Goal: Transaction & Acquisition: Download file/media

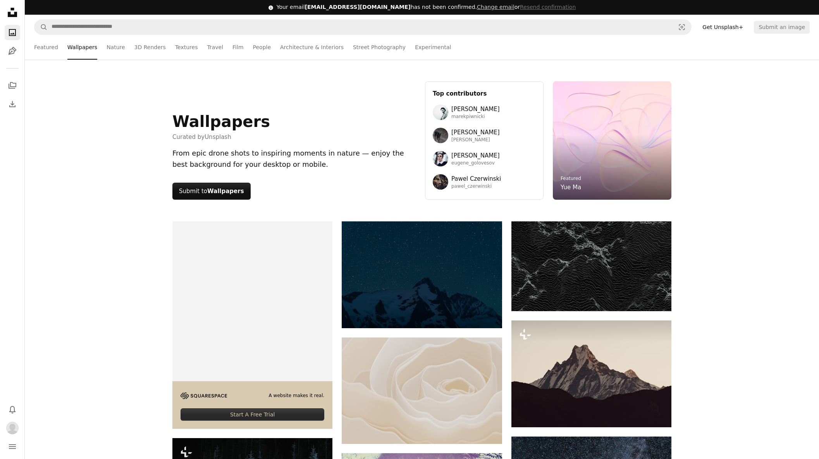
click at [338, 8] on span "[EMAIL_ADDRESS][DOMAIN_NAME]" at bounding box center [358, 7] width 106 height 6
click at [110, 50] on link "Nature" at bounding box center [116, 47] width 18 height 25
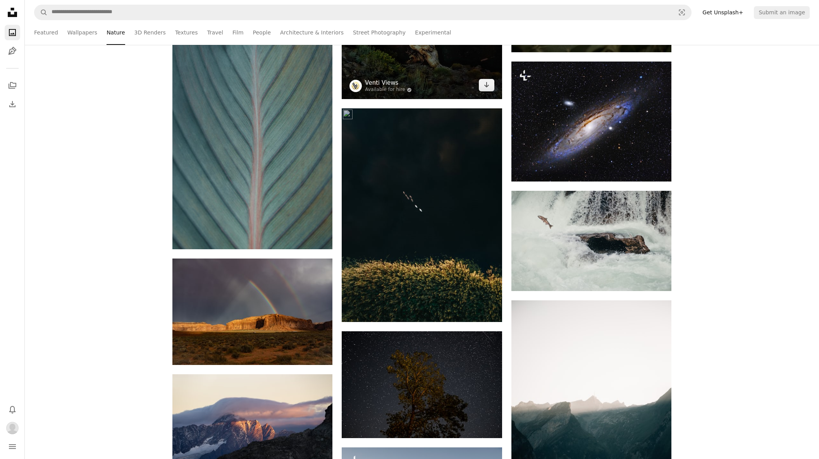
scroll to position [714, 0]
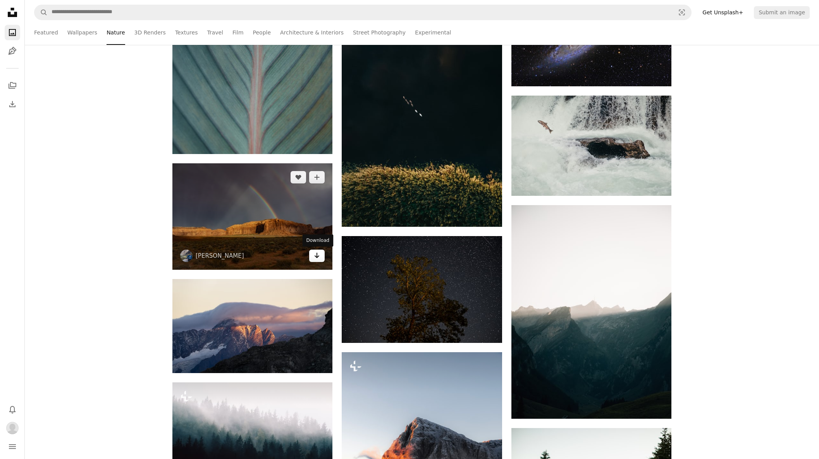
click at [314, 258] on icon "Arrow pointing down" at bounding box center [317, 255] width 6 height 9
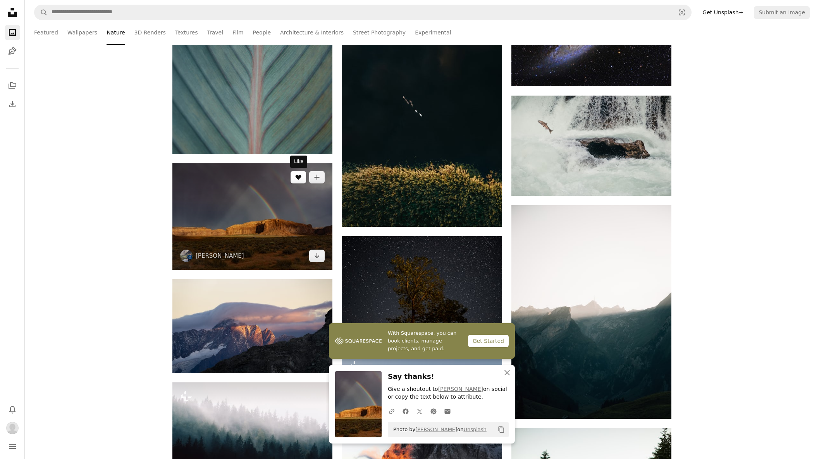
click at [296, 180] on icon "A heart" at bounding box center [298, 177] width 6 height 6
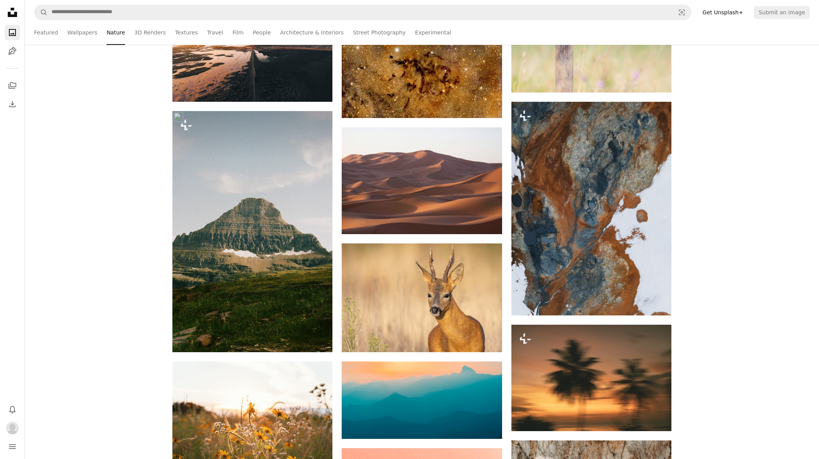
scroll to position [4861, 0]
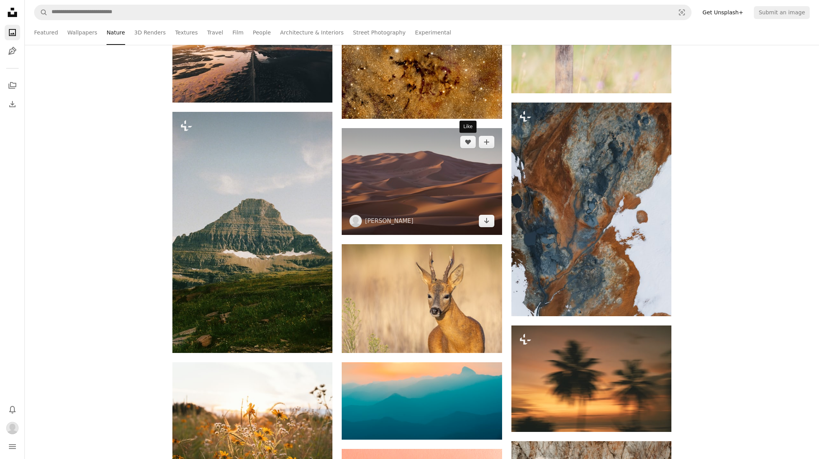
drag, startPoint x: 464, startPoint y: 144, endPoint x: 427, endPoint y: 218, distance: 82.8
click at [464, 144] on button "A heart" at bounding box center [467, 142] width 15 height 12
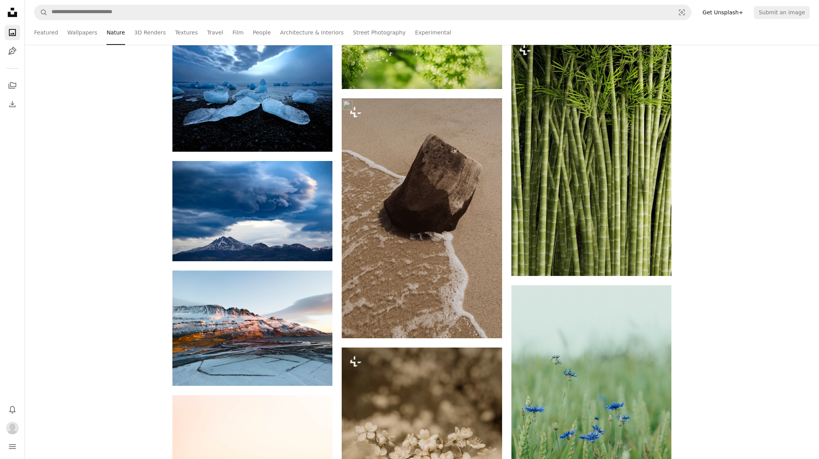
scroll to position [14924, 0]
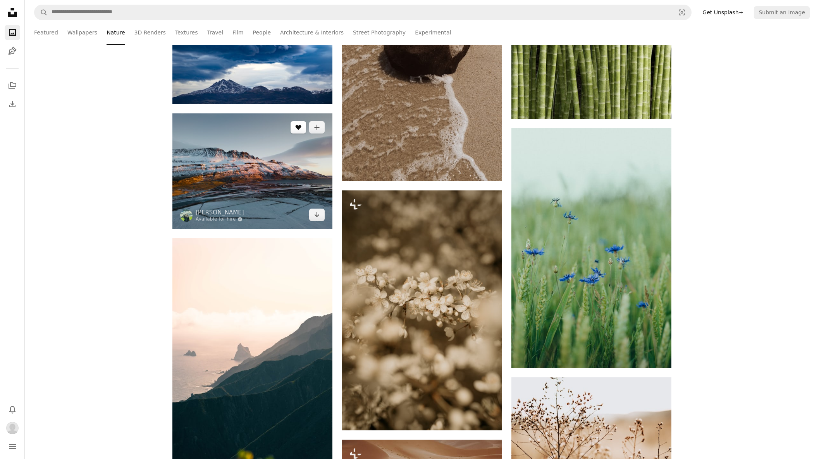
click at [302, 132] on button "A heart" at bounding box center [297, 127] width 15 height 12
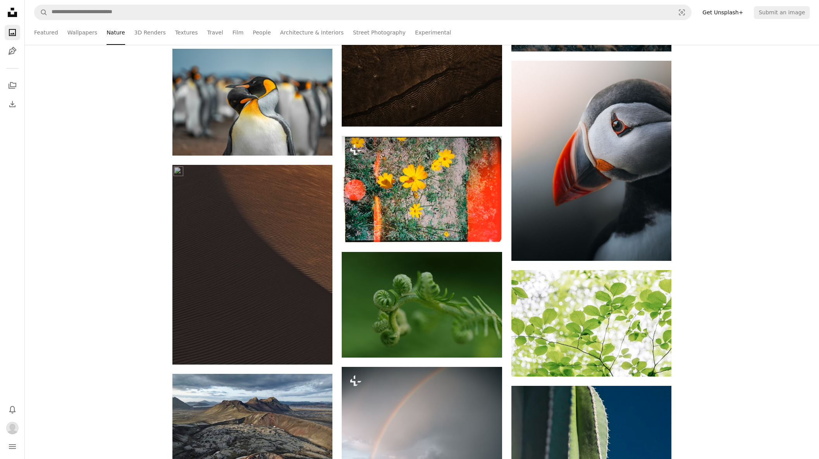
scroll to position [16881, 0]
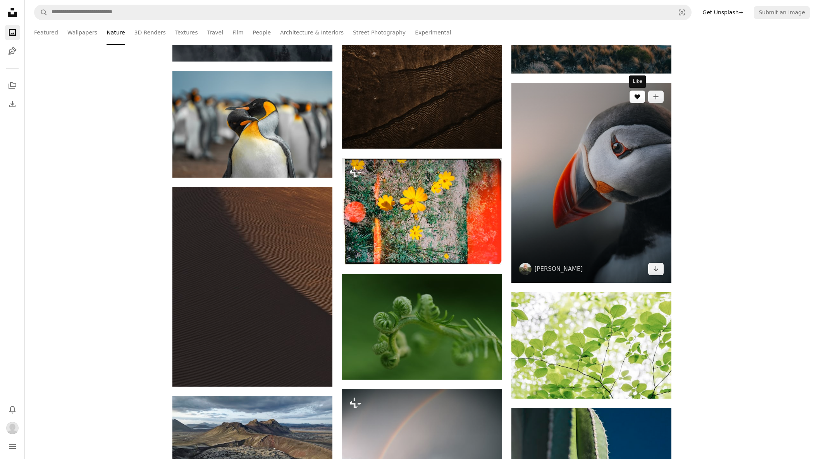
click at [643, 100] on button "A heart" at bounding box center [636, 97] width 15 height 12
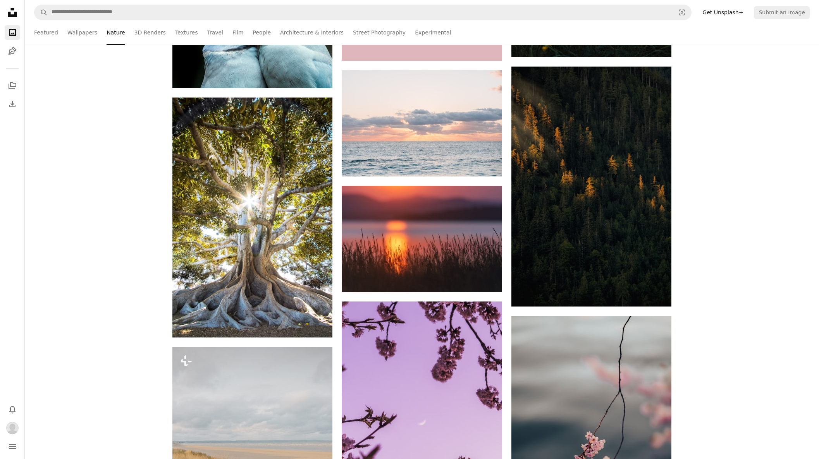
scroll to position [18195, 0]
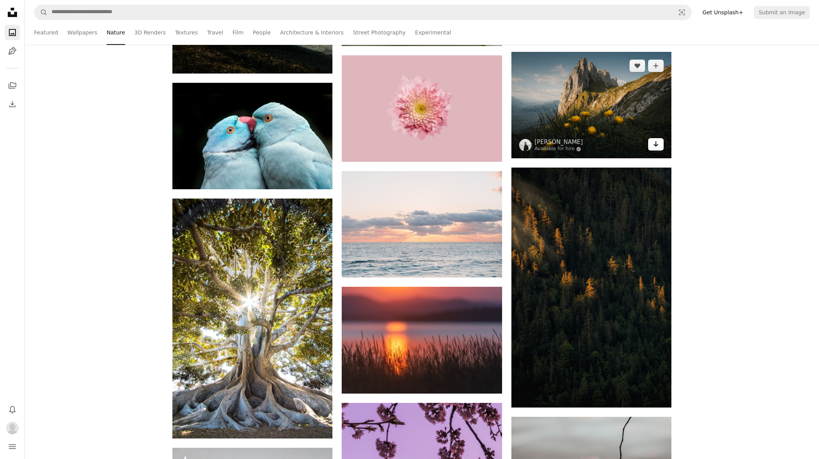
drag, startPoint x: 636, startPoint y: 69, endPoint x: 651, endPoint y: 144, distance: 75.7
click at [636, 70] on button "A heart" at bounding box center [636, 66] width 15 height 12
drag, startPoint x: 655, startPoint y: 145, endPoint x: 641, endPoint y: 156, distance: 17.4
click at [654, 146] on icon "Download" at bounding box center [655, 143] width 5 height 5
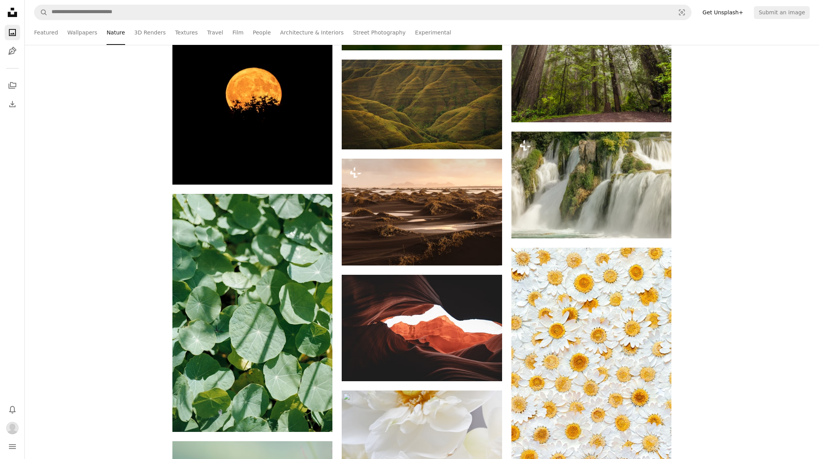
scroll to position [19708, 0]
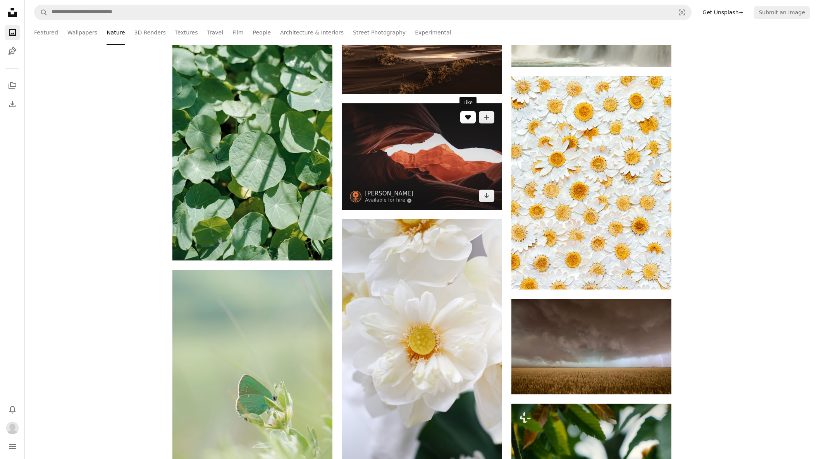
click at [471, 120] on icon "A heart" at bounding box center [468, 117] width 6 height 6
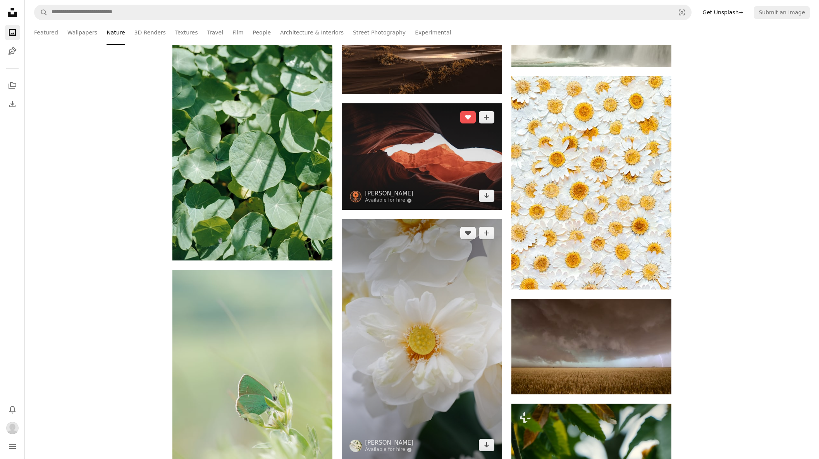
drag, startPoint x: 484, startPoint y: 197, endPoint x: 435, endPoint y: 223, distance: 55.3
click at [484, 198] on icon "Arrow pointing down" at bounding box center [486, 195] width 6 height 9
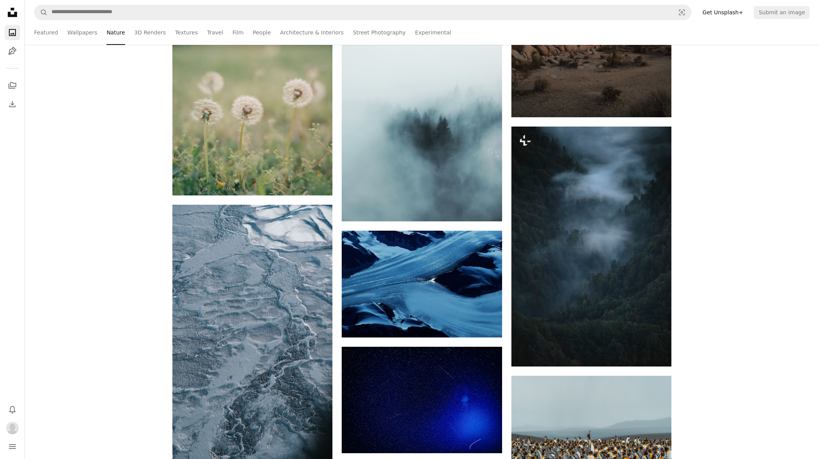
scroll to position [21840, 0]
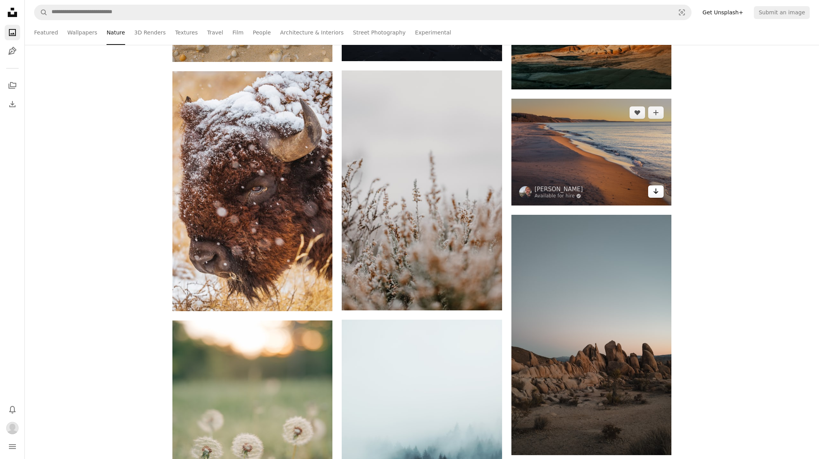
drag, startPoint x: 642, startPoint y: 113, endPoint x: 661, endPoint y: 191, distance: 80.0
click at [642, 113] on button "A heart" at bounding box center [636, 113] width 15 height 12
click at [659, 196] on link "Arrow pointing down" at bounding box center [655, 192] width 15 height 12
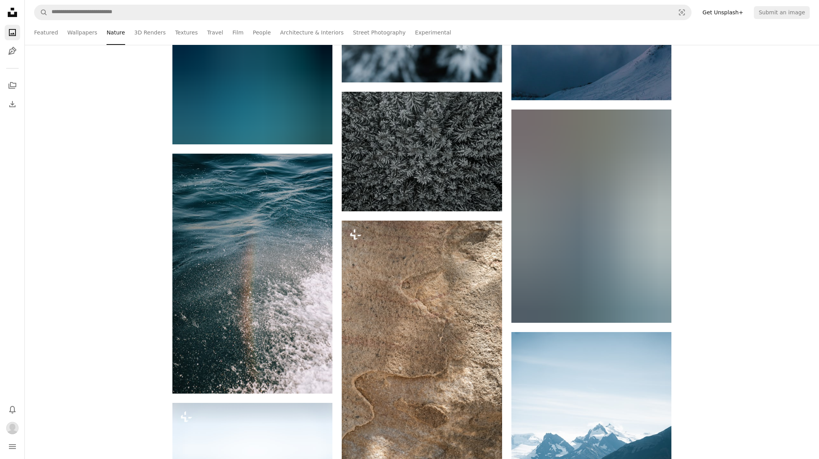
scroll to position [41844, 0]
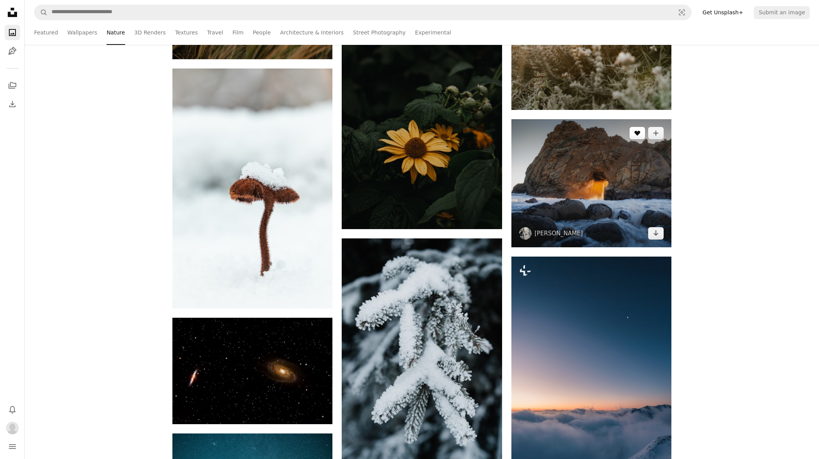
click at [634, 133] on icon "A heart" at bounding box center [637, 133] width 6 height 6
click at [656, 234] on icon "Download" at bounding box center [655, 232] width 5 height 5
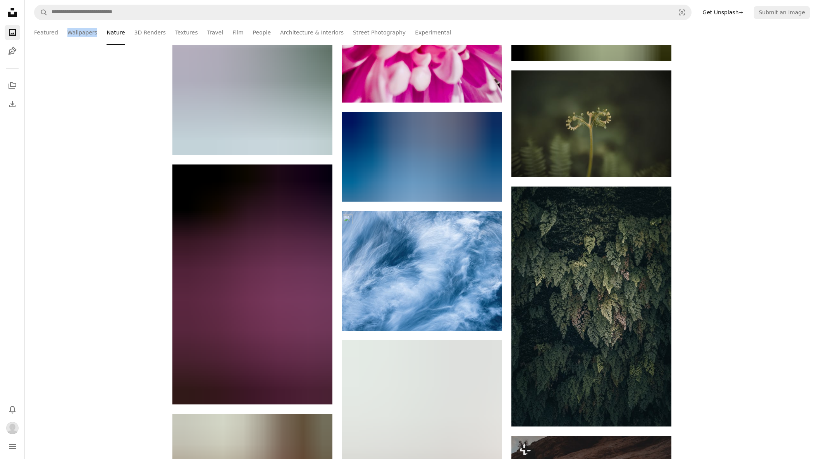
scroll to position [54974, 0]
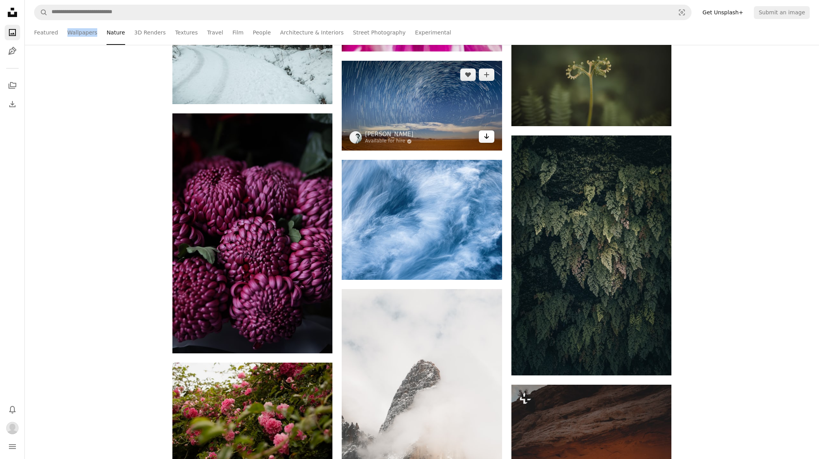
click at [489, 140] on icon "Arrow pointing down" at bounding box center [486, 136] width 6 height 9
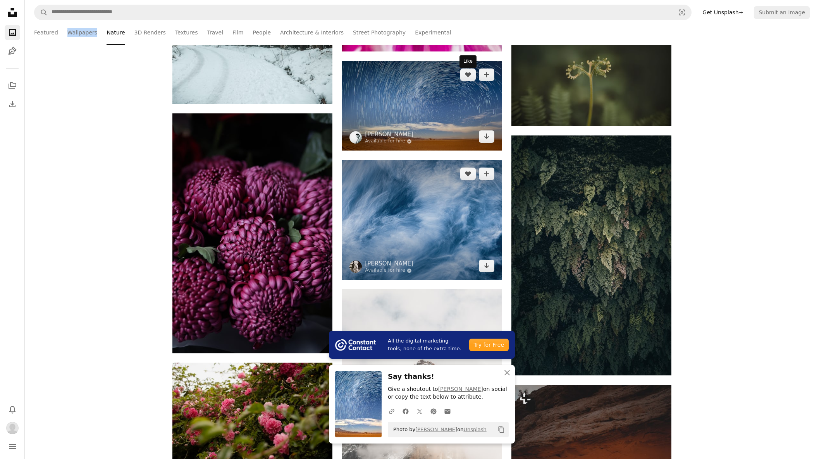
drag, startPoint x: 467, startPoint y: 79, endPoint x: 425, endPoint y: 229, distance: 155.6
click at [467, 78] on icon "A heart" at bounding box center [468, 75] width 6 height 6
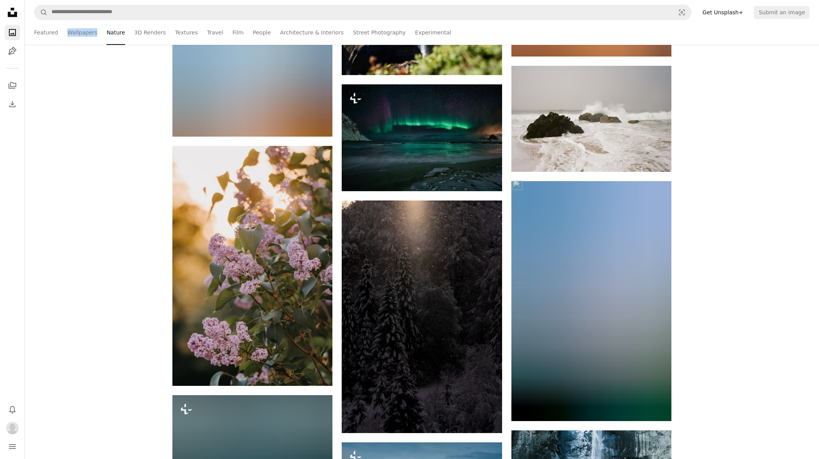
scroll to position [57354, 0]
